Goal: Task Accomplishment & Management: Manage account settings

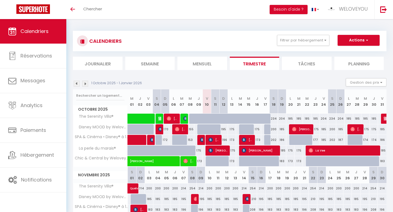
select select
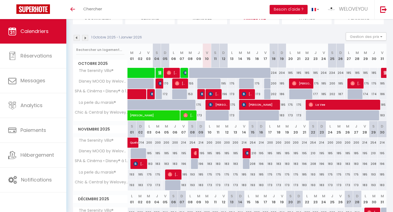
scroll to position [63, 0]
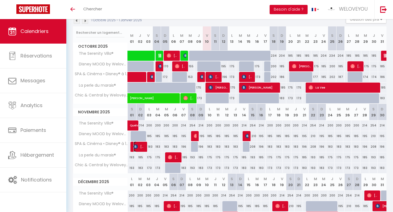
click at [141, 147] on span "[PERSON_NAME]" at bounding box center [138, 147] width 11 height 10
select select "OK"
select select "0"
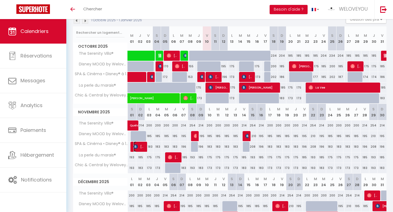
select select "1"
select select
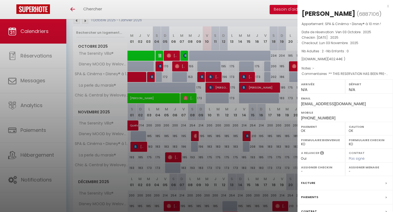
click at [388, 4] on div "x" at bounding box center [342, 6] width 91 height 7
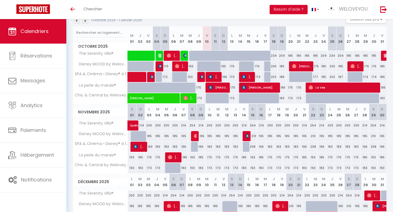
click at [249, 136] on div "210" at bounding box center [252, 136] width 9 height 10
type input "210"
type input "[DATE]"
type input "Dim 16 Novembre 2025"
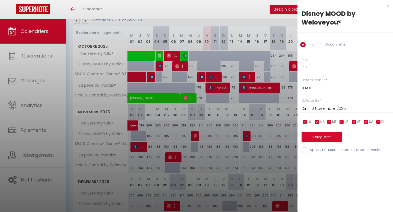
click at [389, 6] on div "x Disney MOOD by Weloveyou® Prix Disponibilité Prix * 210 Statut * Disponible I…" at bounding box center [344, 79] width 95 height 159
click at [388, 6] on div "x" at bounding box center [342, 6] width 91 height 7
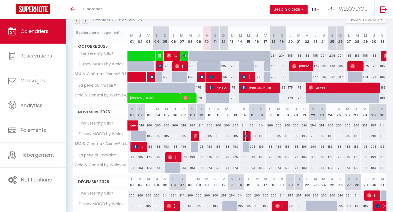
click at [246, 136] on img at bounding box center [247, 136] width 4 height 4
select select "KO"
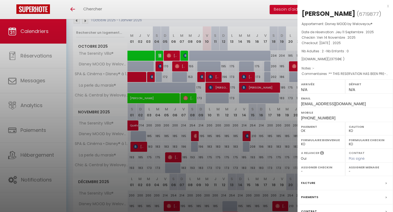
click at [388, 7] on div "x" at bounding box center [342, 6] width 91 height 7
